Goal: Information Seeking & Learning: Check status

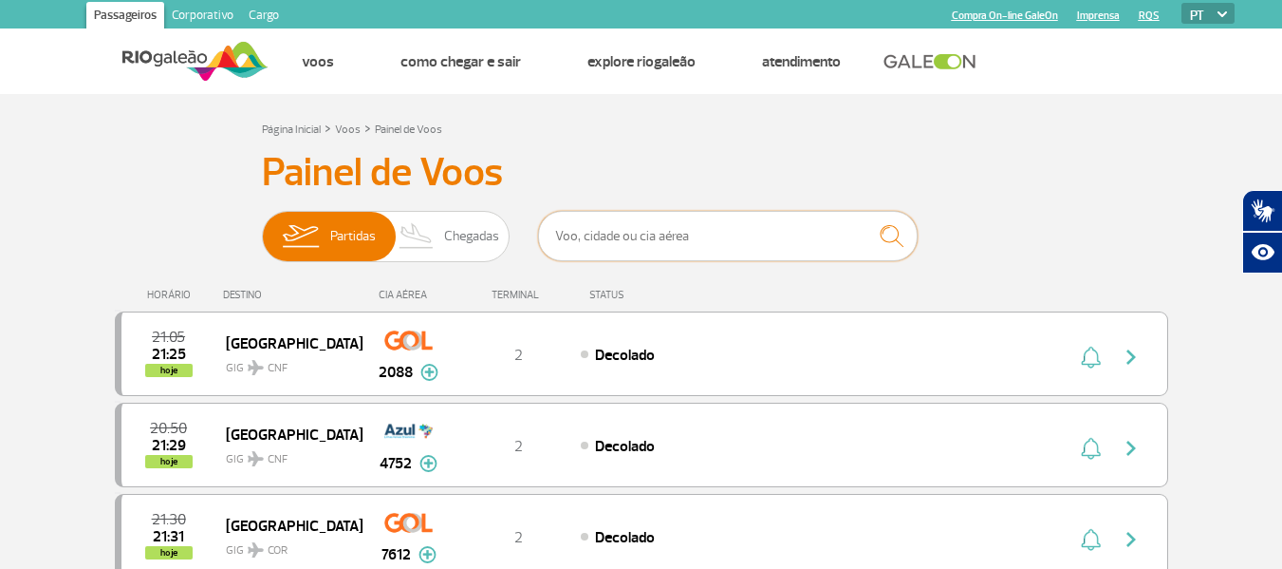
click at [677, 238] on input "text" at bounding box center [728, 236] width 380 height 50
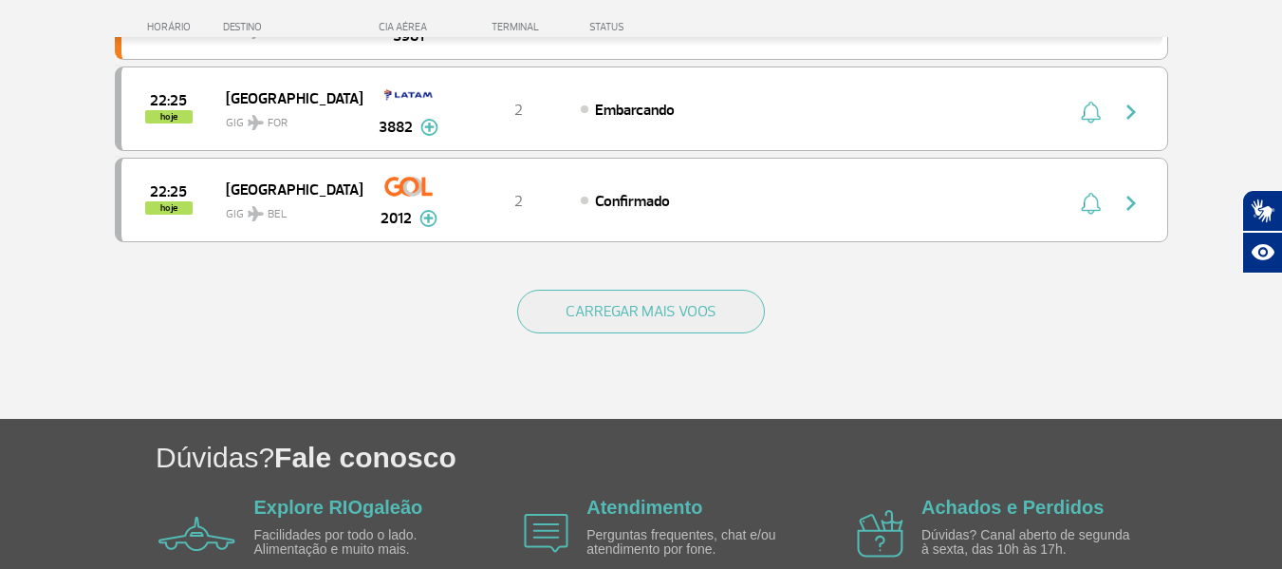
scroll to position [1993, 0]
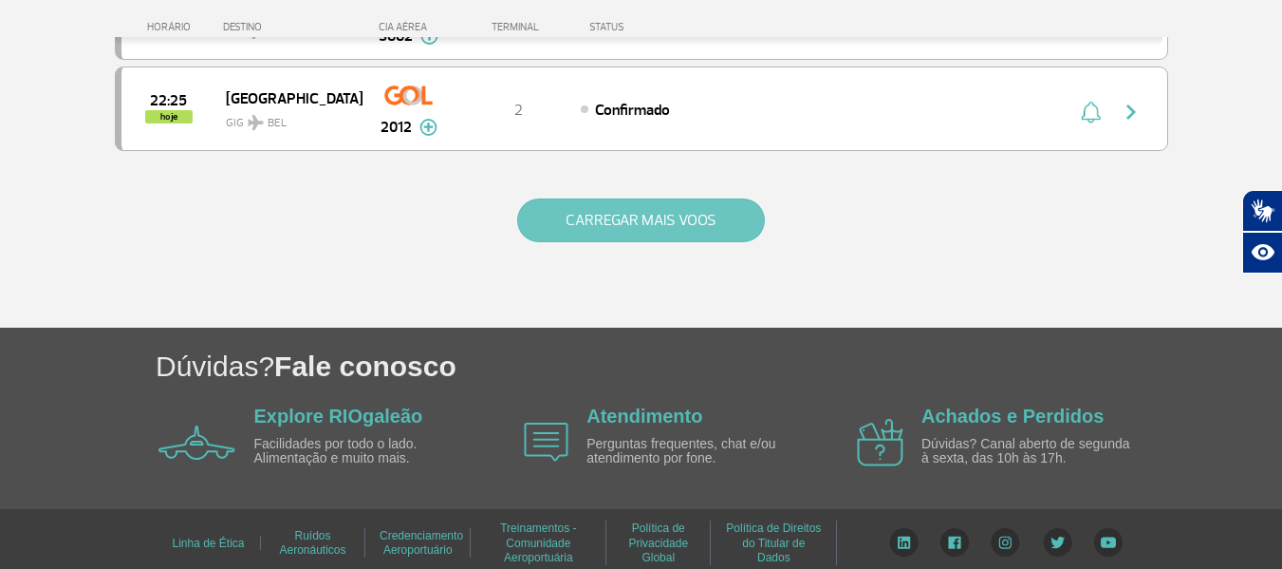
click at [664, 223] on button "CARREGAR MAIS VOOS" at bounding box center [641, 220] width 248 height 44
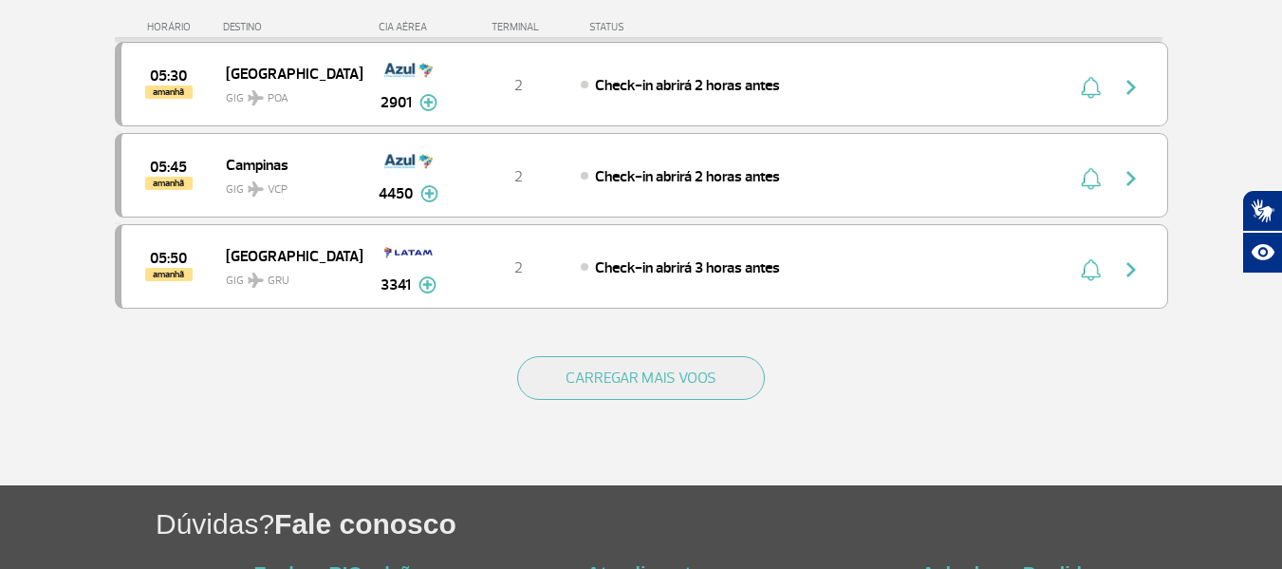
scroll to position [3796, 0]
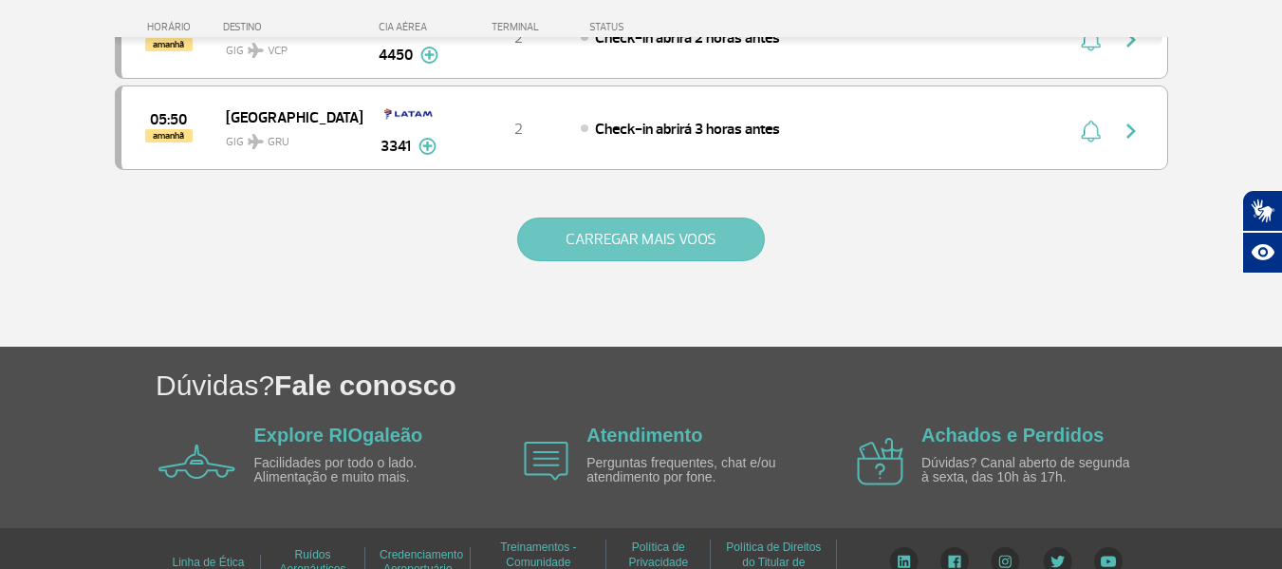
click at [689, 242] on button "CARREGAR MAIS VOOS" at bounding box center [641, 239] width 248 height 44
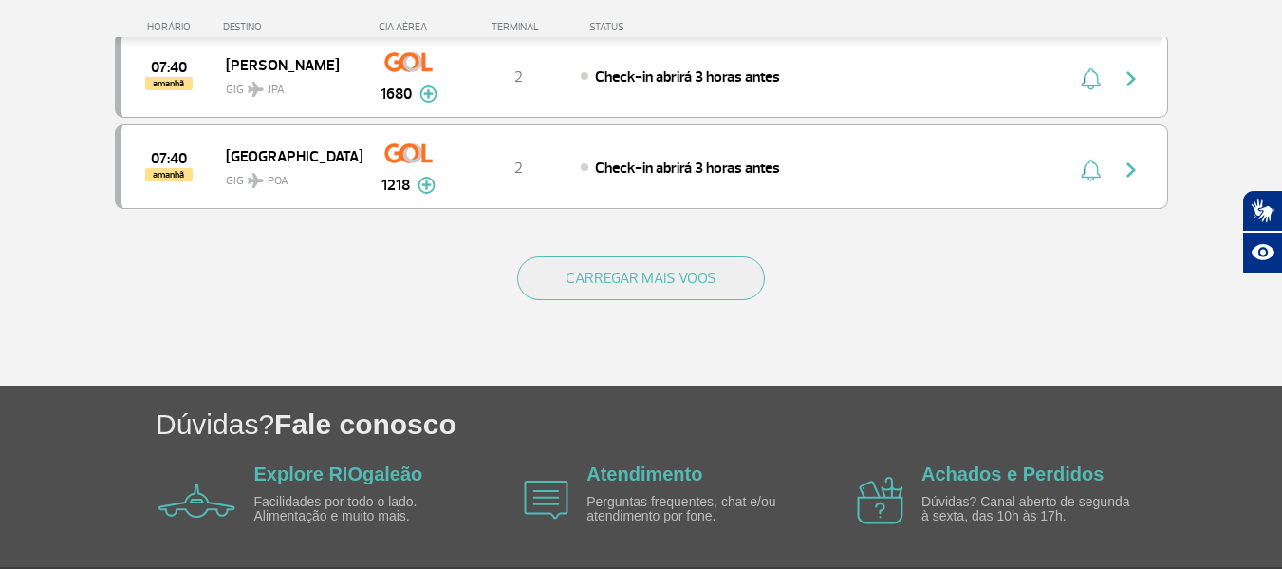
scroll to position [5600, 0]
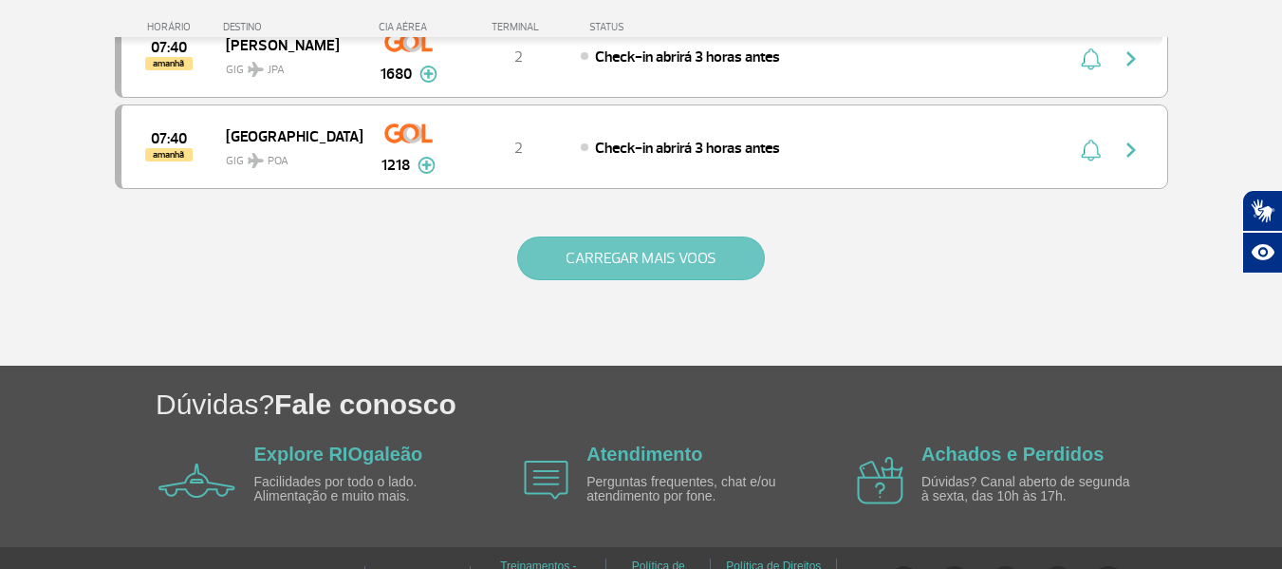
click at [624, 256] on button "CARREGAR MAIS VOOS" at bounding box center [641, 258] width 248 height 44
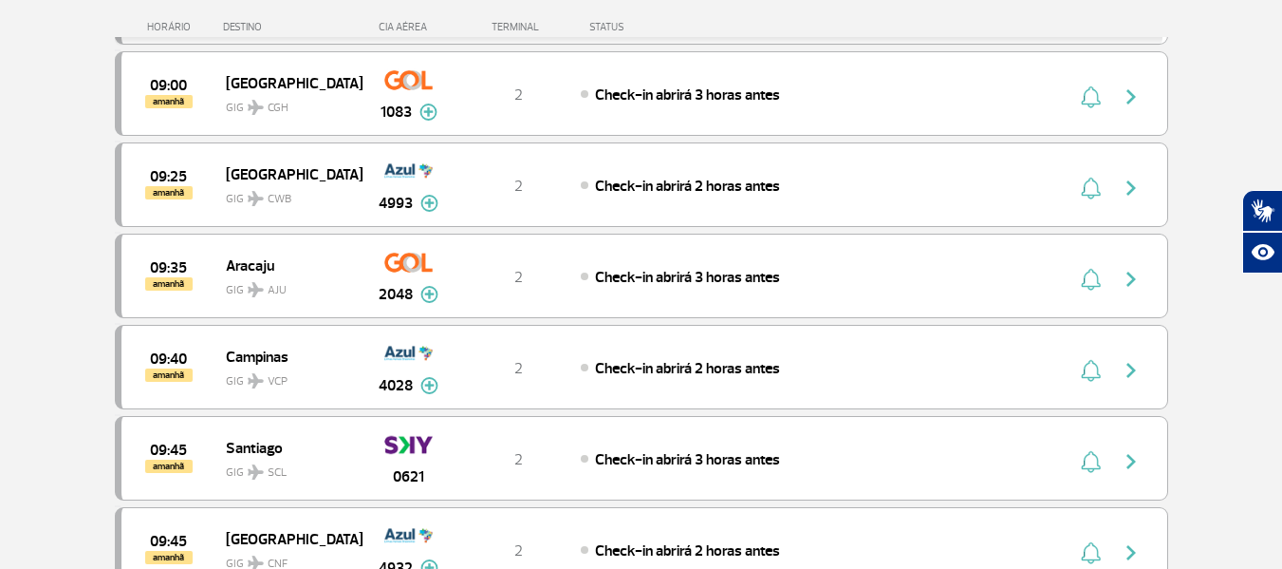
scroll to position [7023, 0]
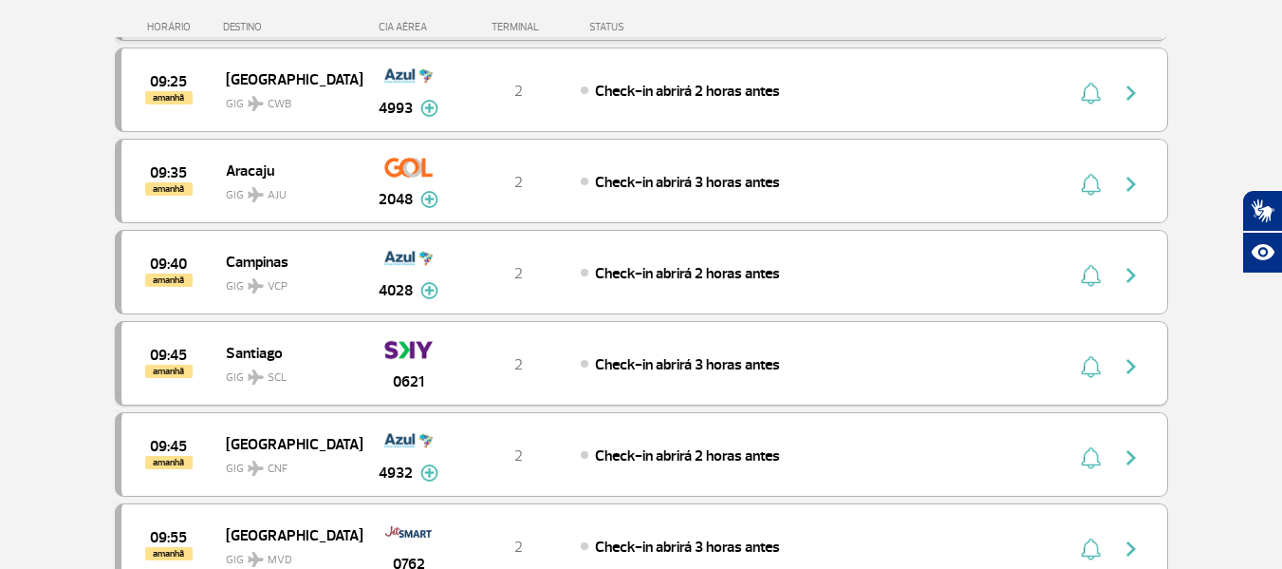
click at [1134, 366] on img "button" at bounding box center [1131, 366] width 23 height 23
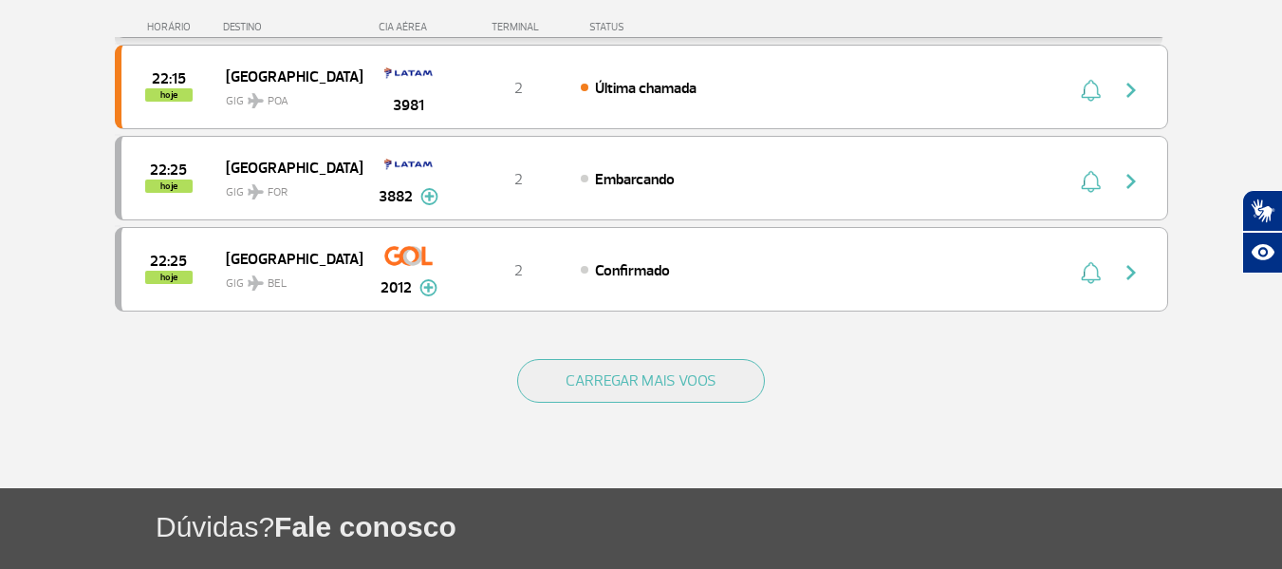
scroll to position [1898, 0]
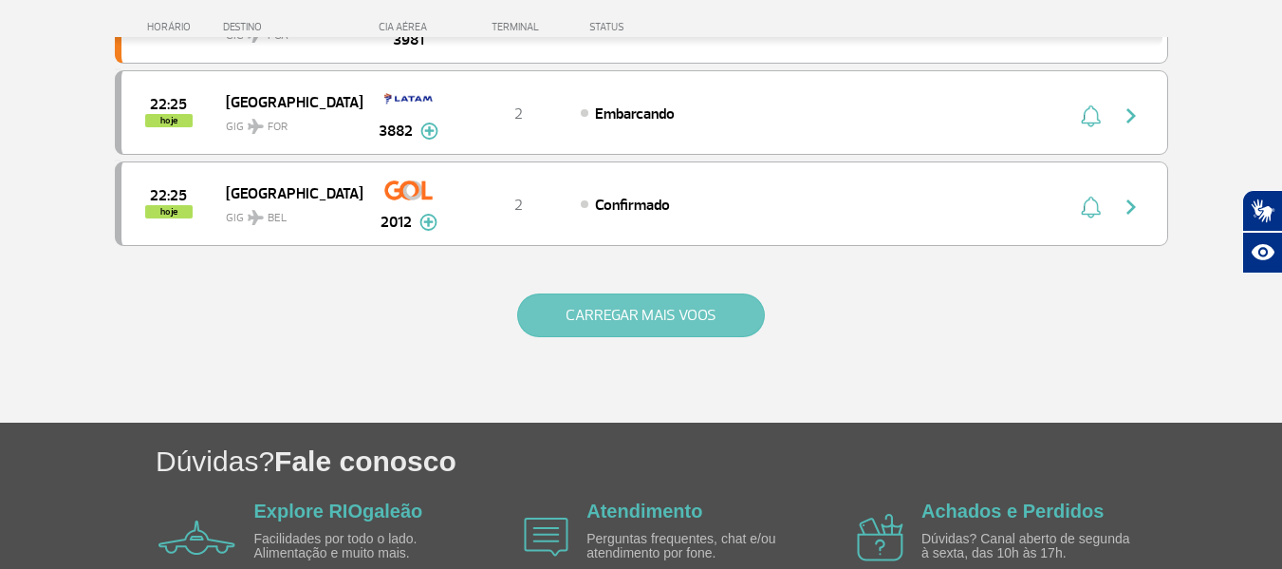
click at [676, 312] on button "CARREGAR MAIS VOOS" at bounding box center [641, 315] width 248 height 44
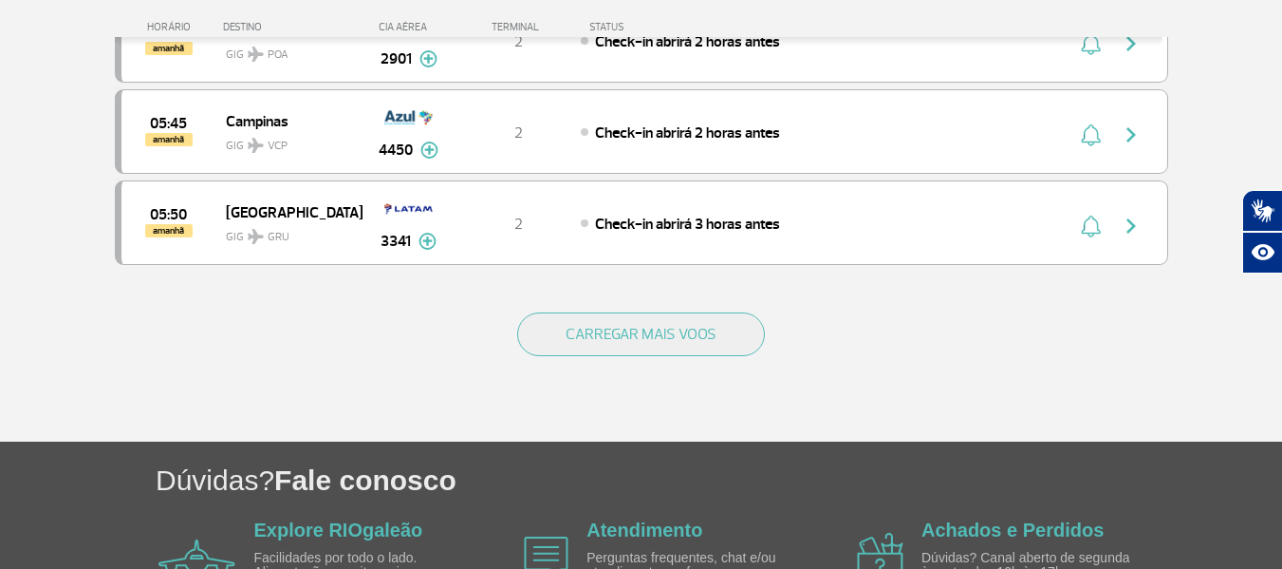
scroll to position [3825, 0]
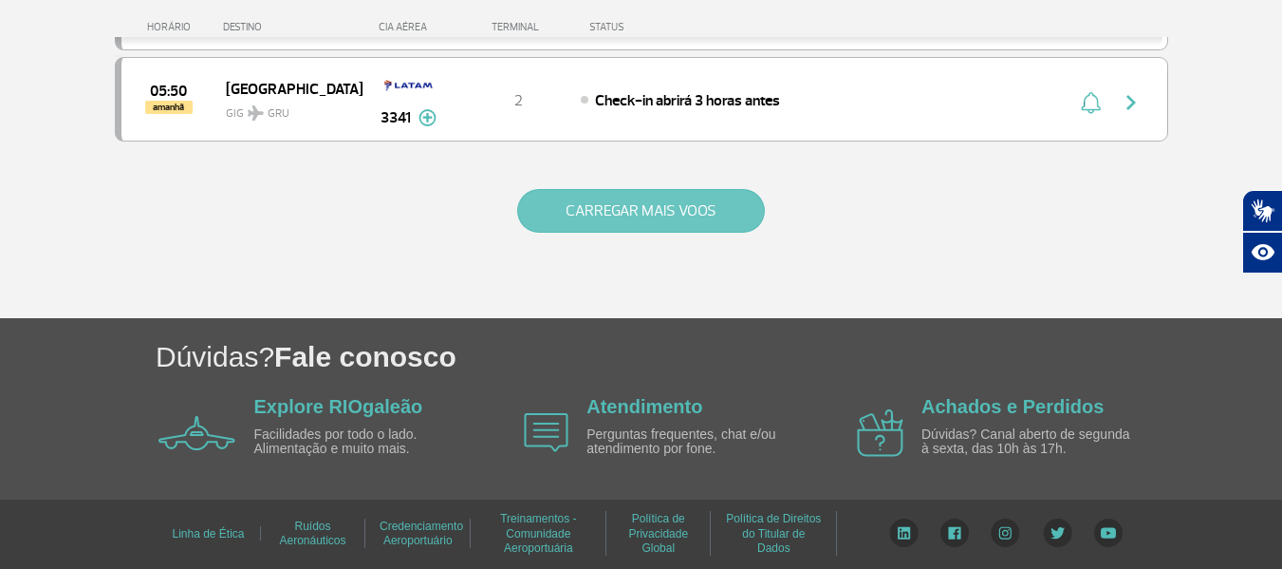
click at [672, 215] on button "CARREGAR MAIS VOOS" at bounding box center [641, 211] width 248 height 44
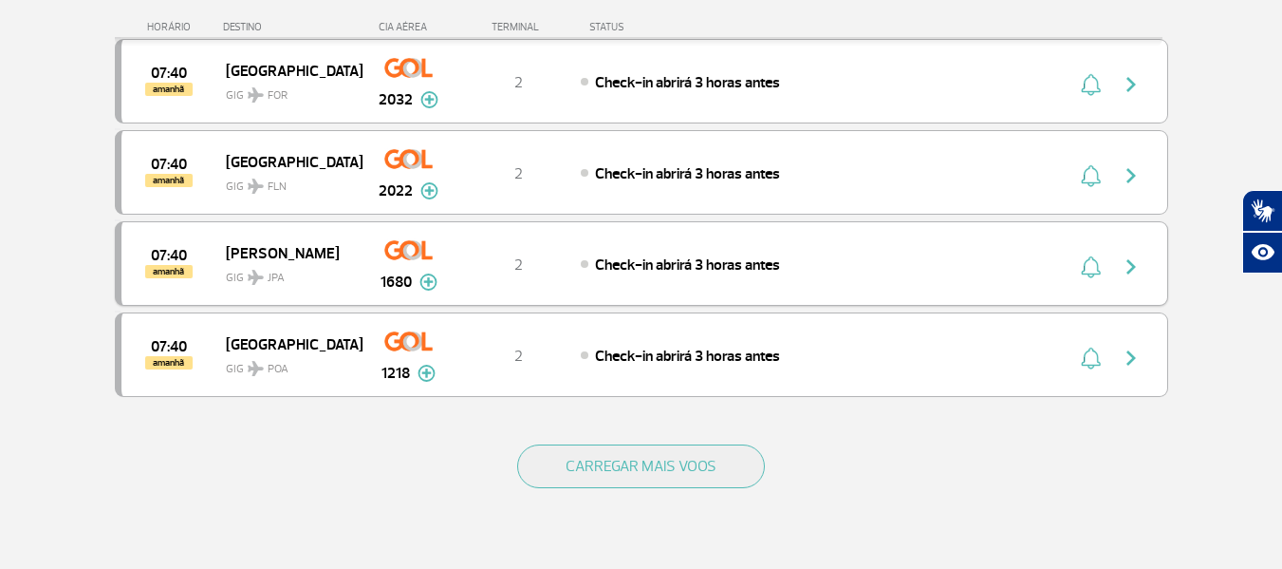
scroll to position [5438, 0]
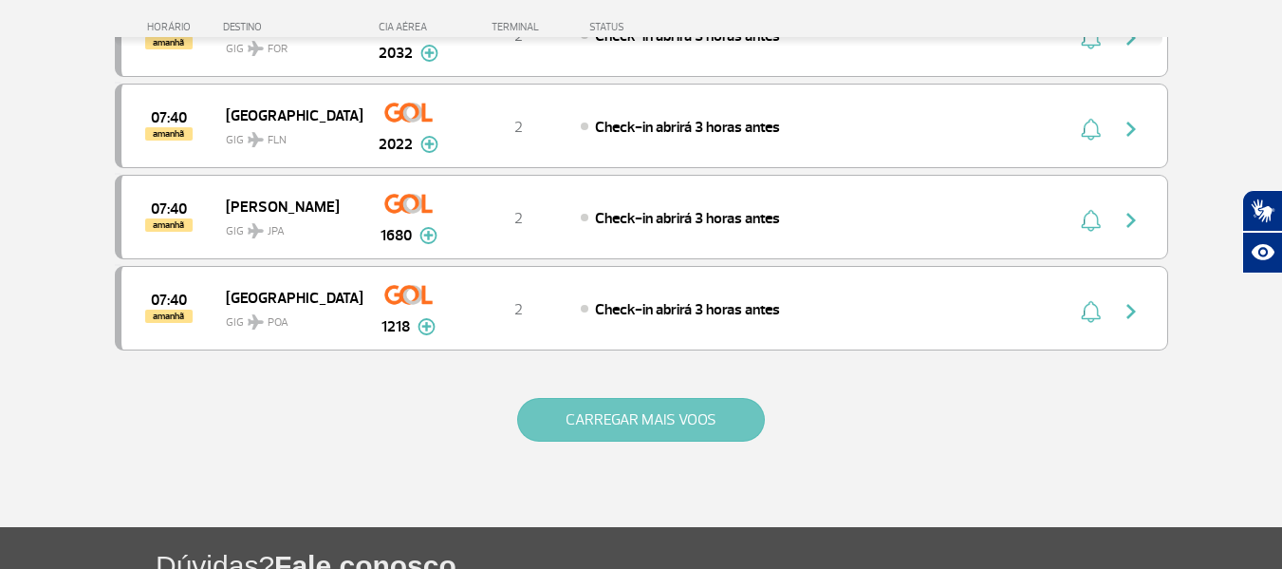
click at [618, 419] on button "CARREGAR MAIS VOOS" at bounding box center [641, 420] width 248 height 44
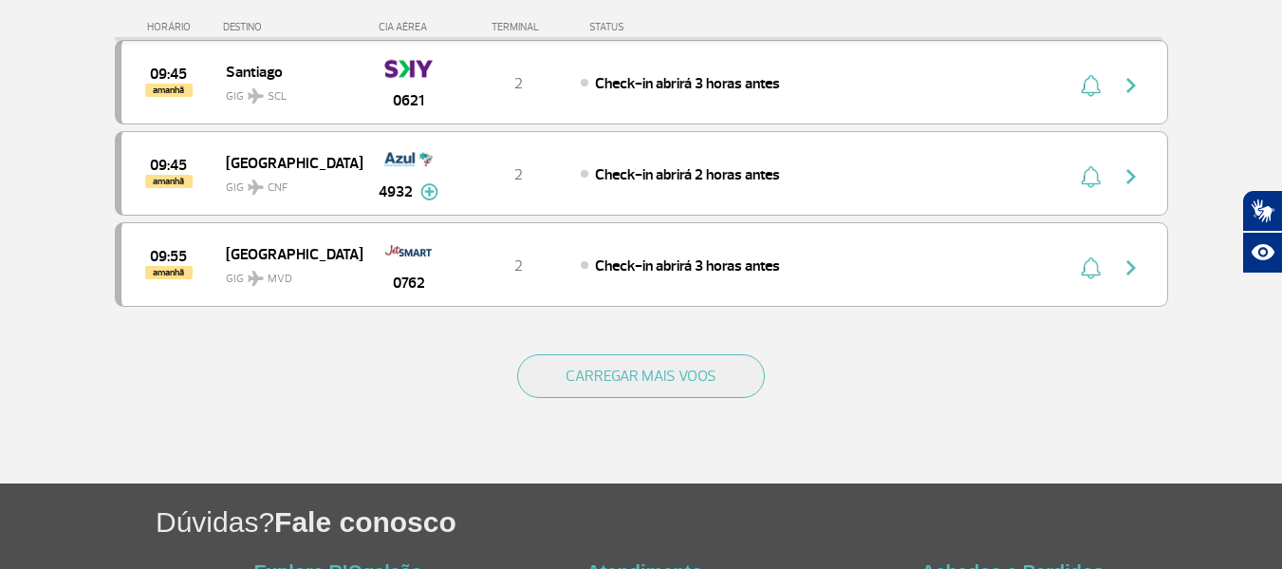
scroll to position [7431, 0]
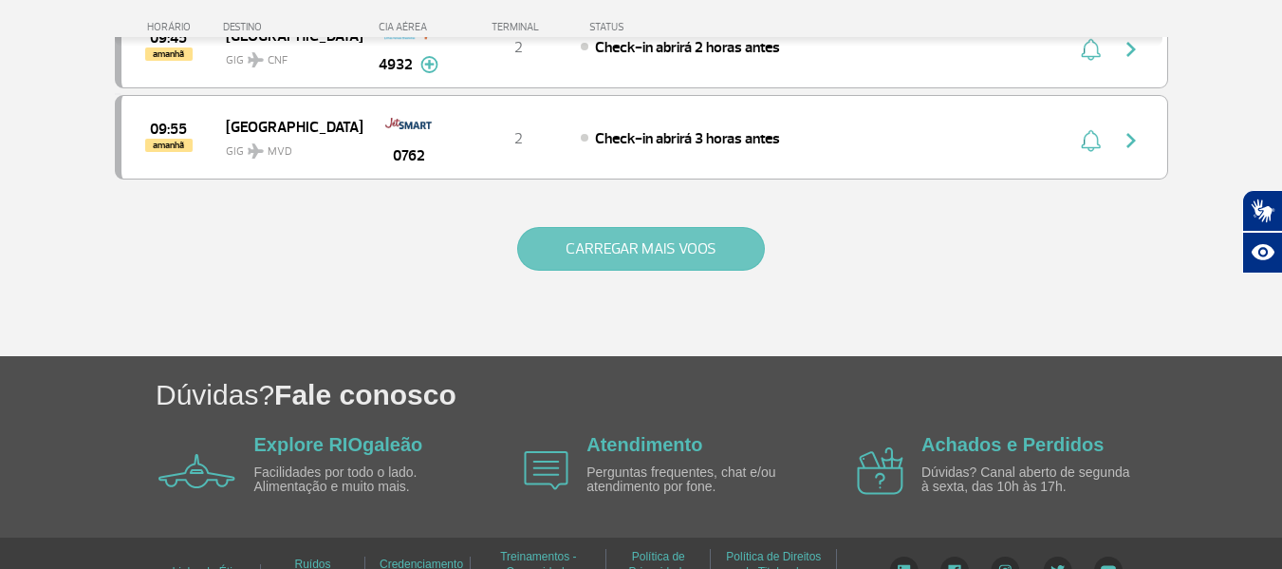
click at [662, 245] on button "CARREGAR MAIS VOOS" at bounding box center [641, 249] width 248 height 44
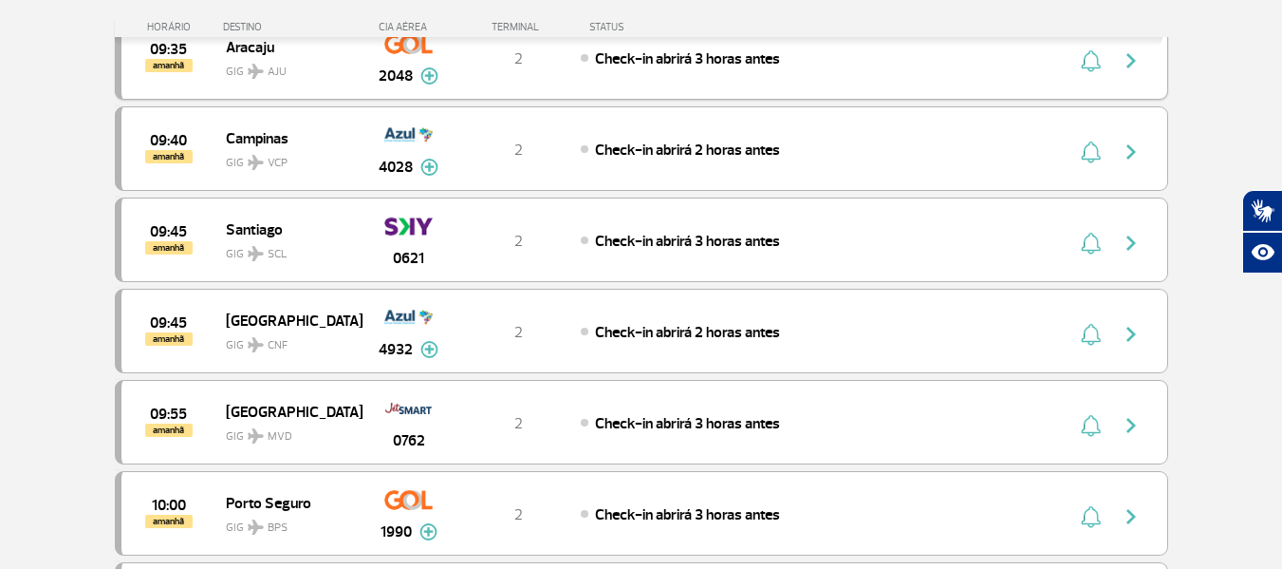
scroll to position [7241, 0]
